Goal: Information Seeking & Learning: Check status

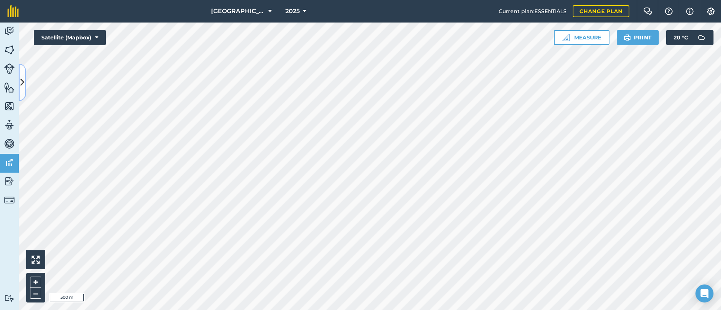
drag, startPoint x: 0, startPoint y: 0, endPoint x: 21, endPoint y: 82, distance: 84.3
click at [21, 82] on icon at bounding box center [22, 82] width 4 height 13
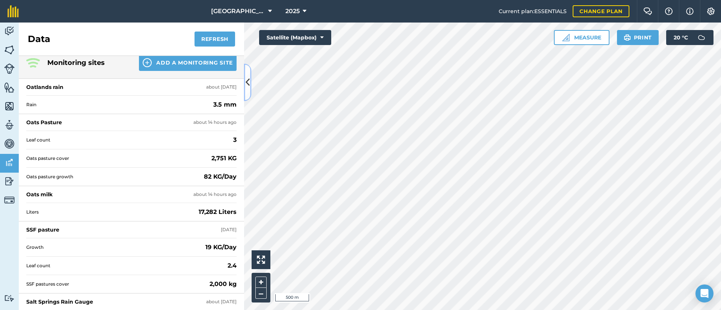
scroll to position [65, 0]
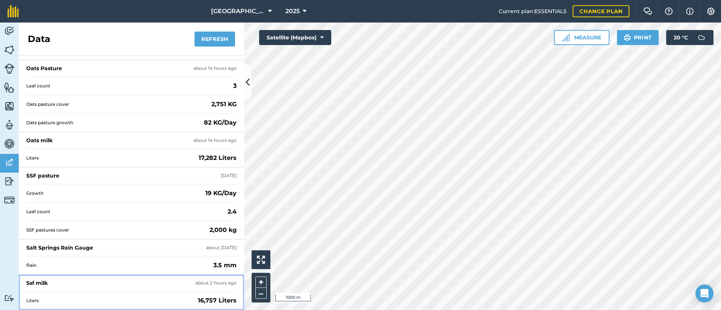
click at [208, 301] on strong "16,757 Liters" at bounding box center [217, 300] width 39 height 9
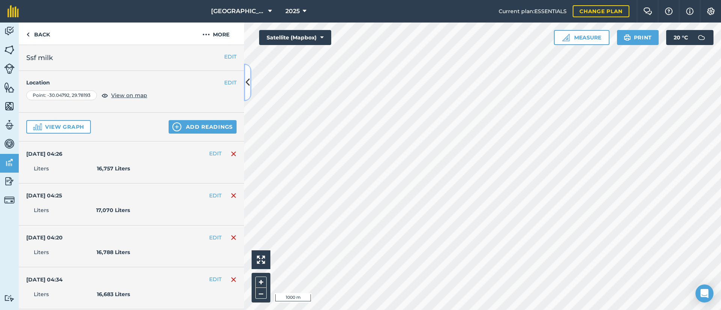
click at [251, 82] on button at bounding box center [248, 83] width 8 height 38
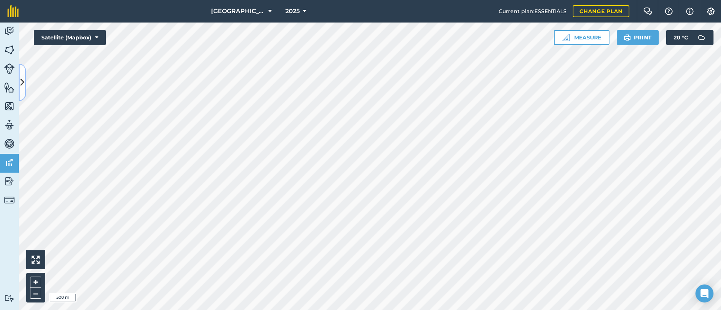
click at [22, 91] on button at bounding box center [23, 83] width 8 height 38
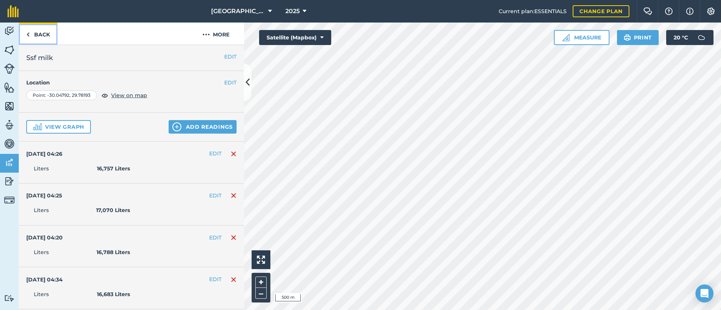
click at [41, 35] on link "Back" at bounding box center [38, 34] width 39 height 22
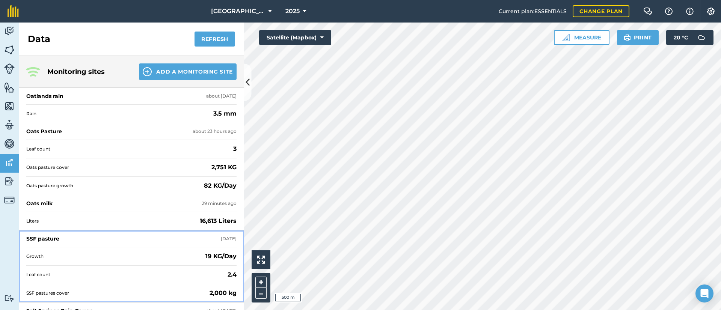
click at [110, 242] on div "SSF pasture [DATE]" at bounding box center [131, 239] width 210 height 17
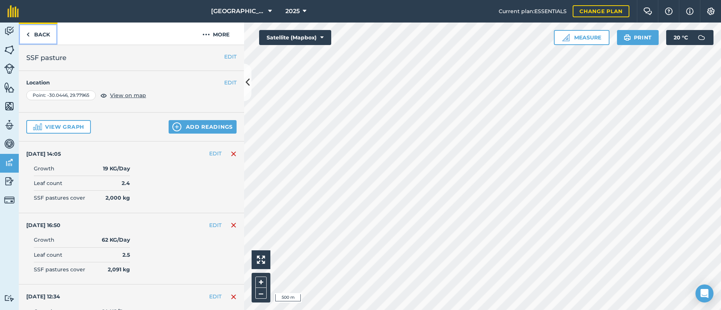
click at [32, 32] on link "Back" at bounding box center [38, 34] width 39 height 22
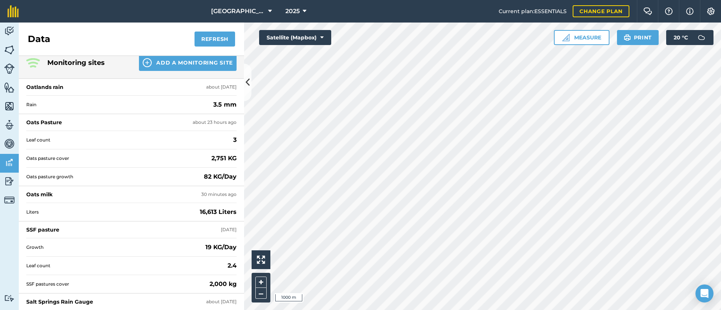
scroll to position [65, 0]
